Goal: Find specific page/section: Find specific page/section

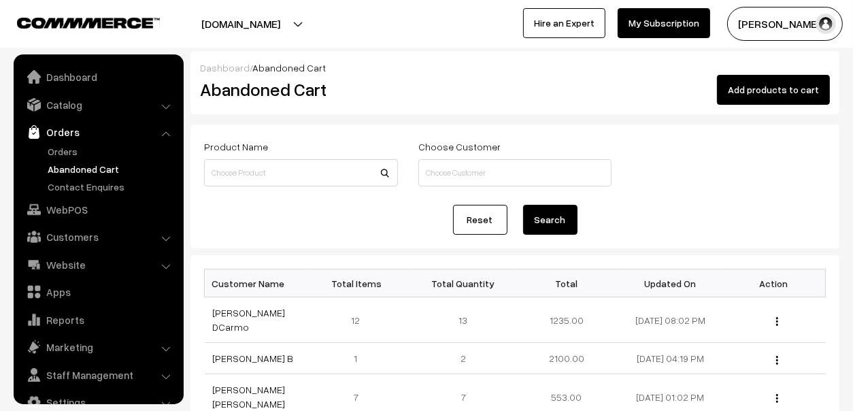
scroll to position [22, 0]
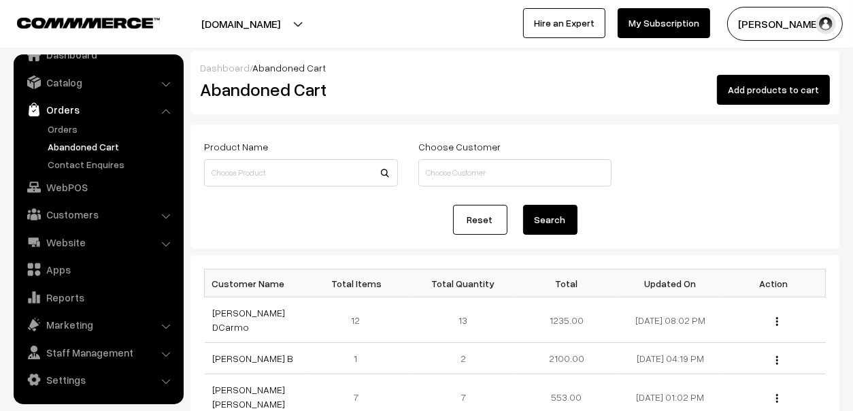
click at [72, 148] on link "Abandoned Cart" at bounding box center [111, 146] width 135 height 14
click at [66, 127] on link "Orders" at bounding box center [111, 129] width 135 height 14
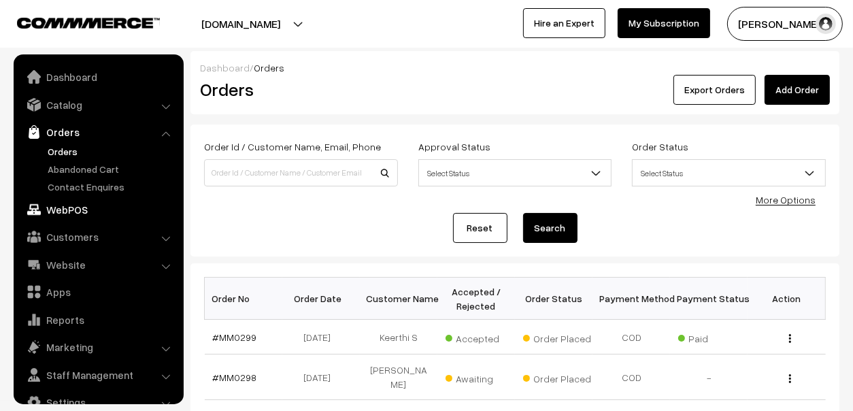
scroll to position [22, 0]
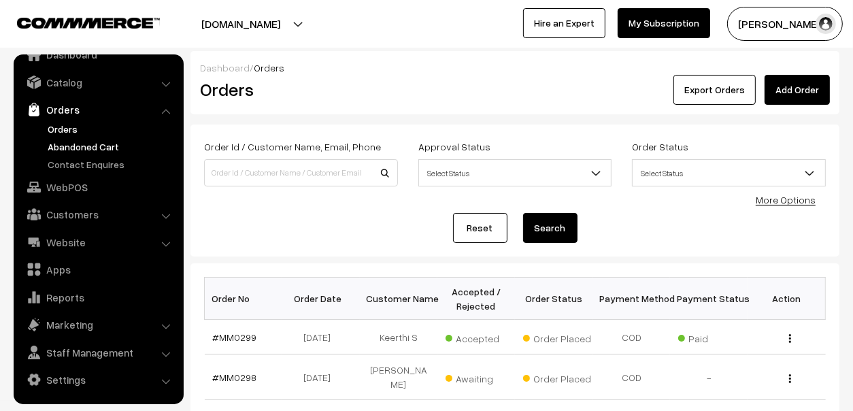
click at [75, 145] on link "Abandoned Cart" at bounding box center [111, 146] width 135 height 14
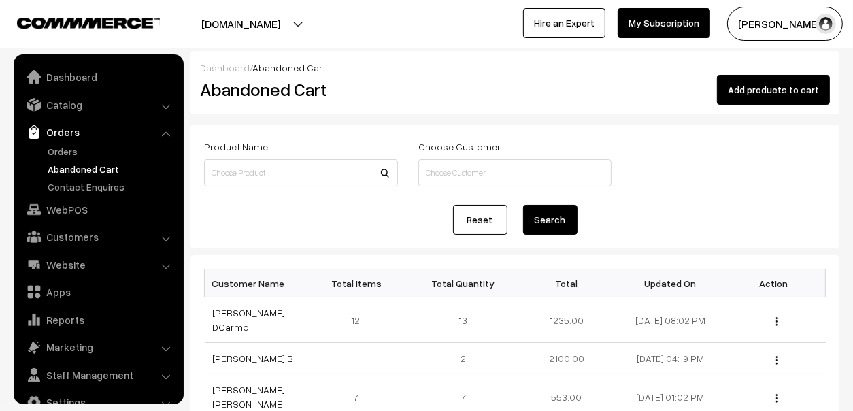
scroll to position [22, 0]
